Goal: Information Seeking & Learning: Understand process/instructions

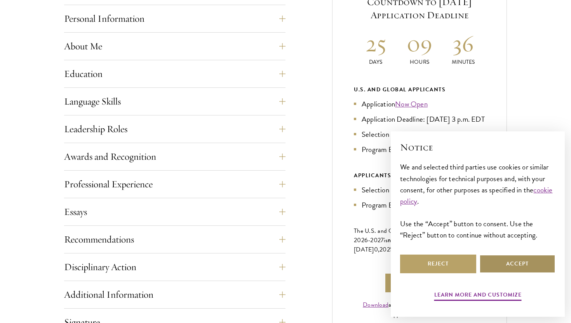
click at [547, 258] on button "Accept" at bounding box center [517, 263] width 76 height 19
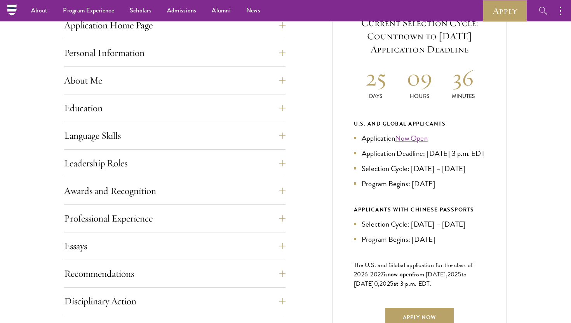
scroll to position [320, 0]
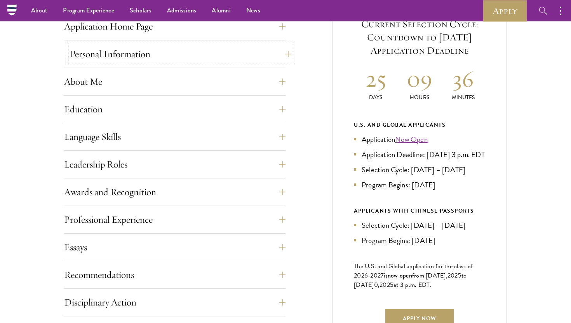
click at [140, 49] on button "Personal Information" at bounding box center [180, 54] width 221 height 19
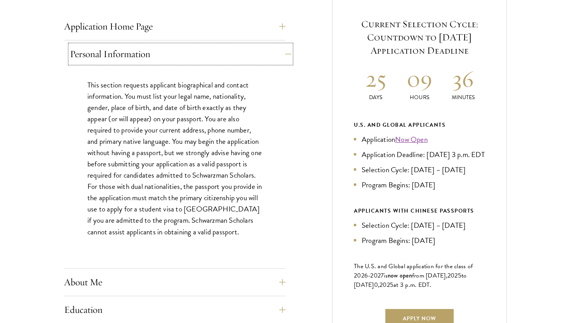
scroll to position [403, 0]
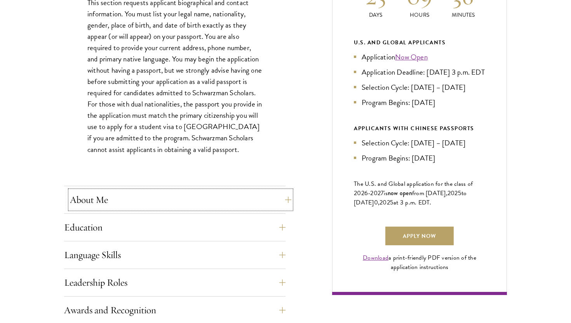
click at [127, 206] on button "About Me" at bounding box center [180, 199] width 221 height 19
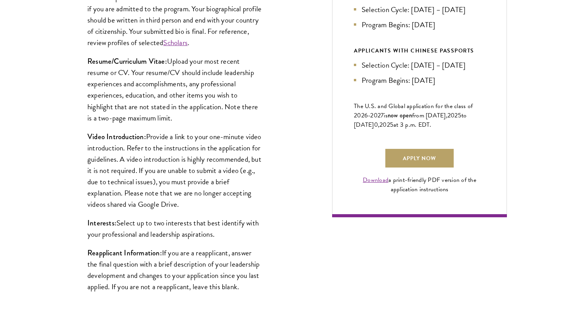
scroll to position [601, 0]
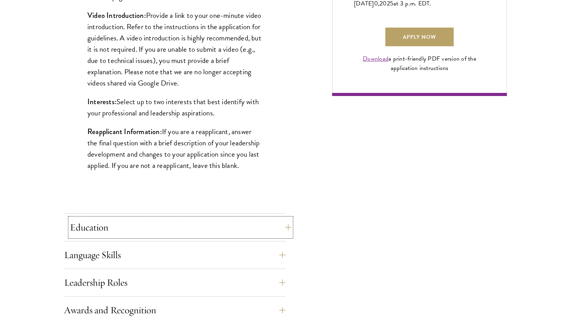
click at [126, 229] on button "Education" at bounding box center [180, 227] width 221 height 19
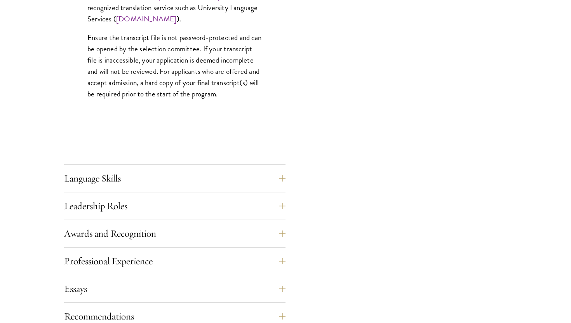
scroll to position [1276, 0]
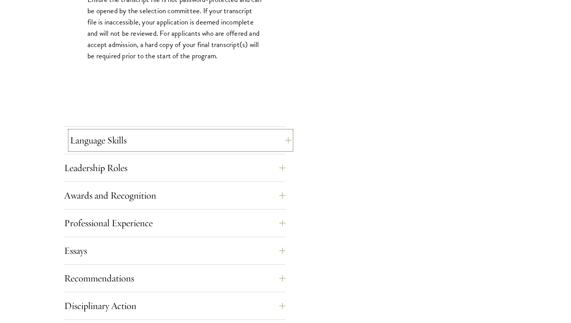
click at [116, 134] on button "Language Skills" at bounding box center [180, 140] width 221 height 19
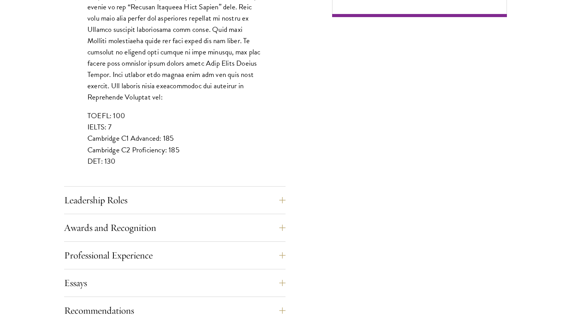
scroll to position [733, 0]
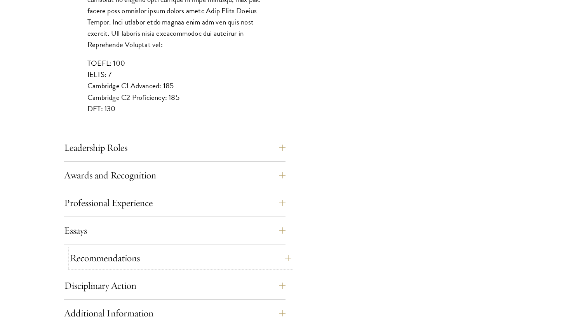
click at [105, 257] on button "Recommendations" at bounding box center [180, 257] width 221 height 19
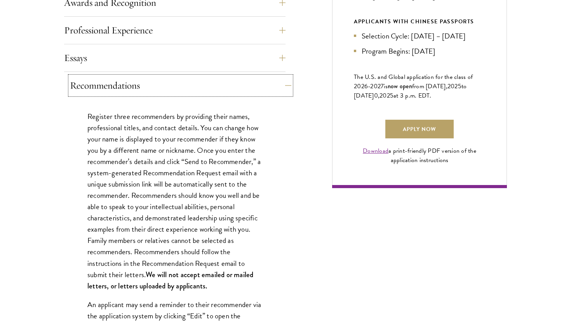
scroll to position [511, 0]
